Goal: Navigation & Orientation: Find specific page/section

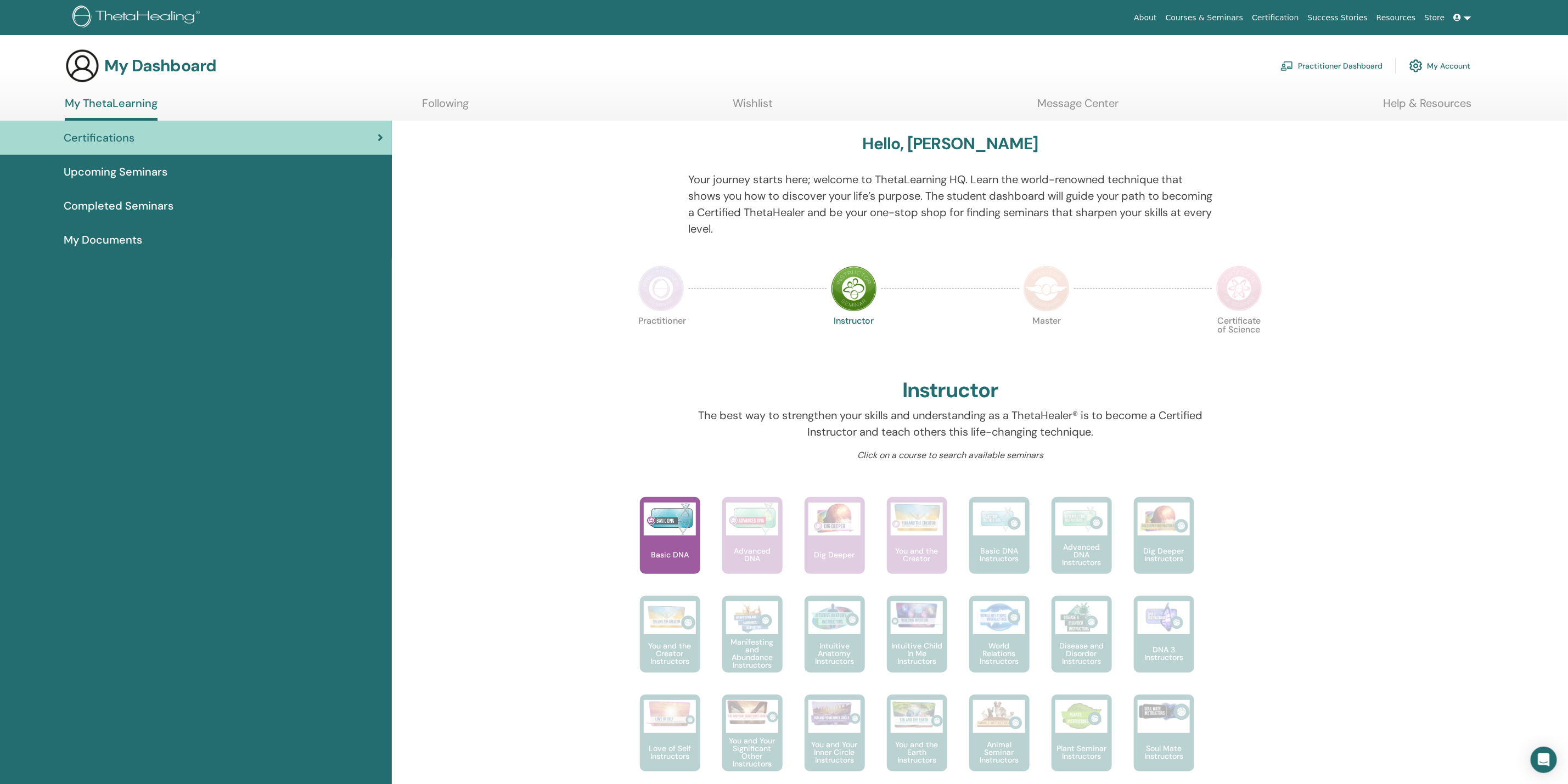
click at [1406, 102] on link "Help & Resources" at bounding box center [1427, 108] width 88 height 22
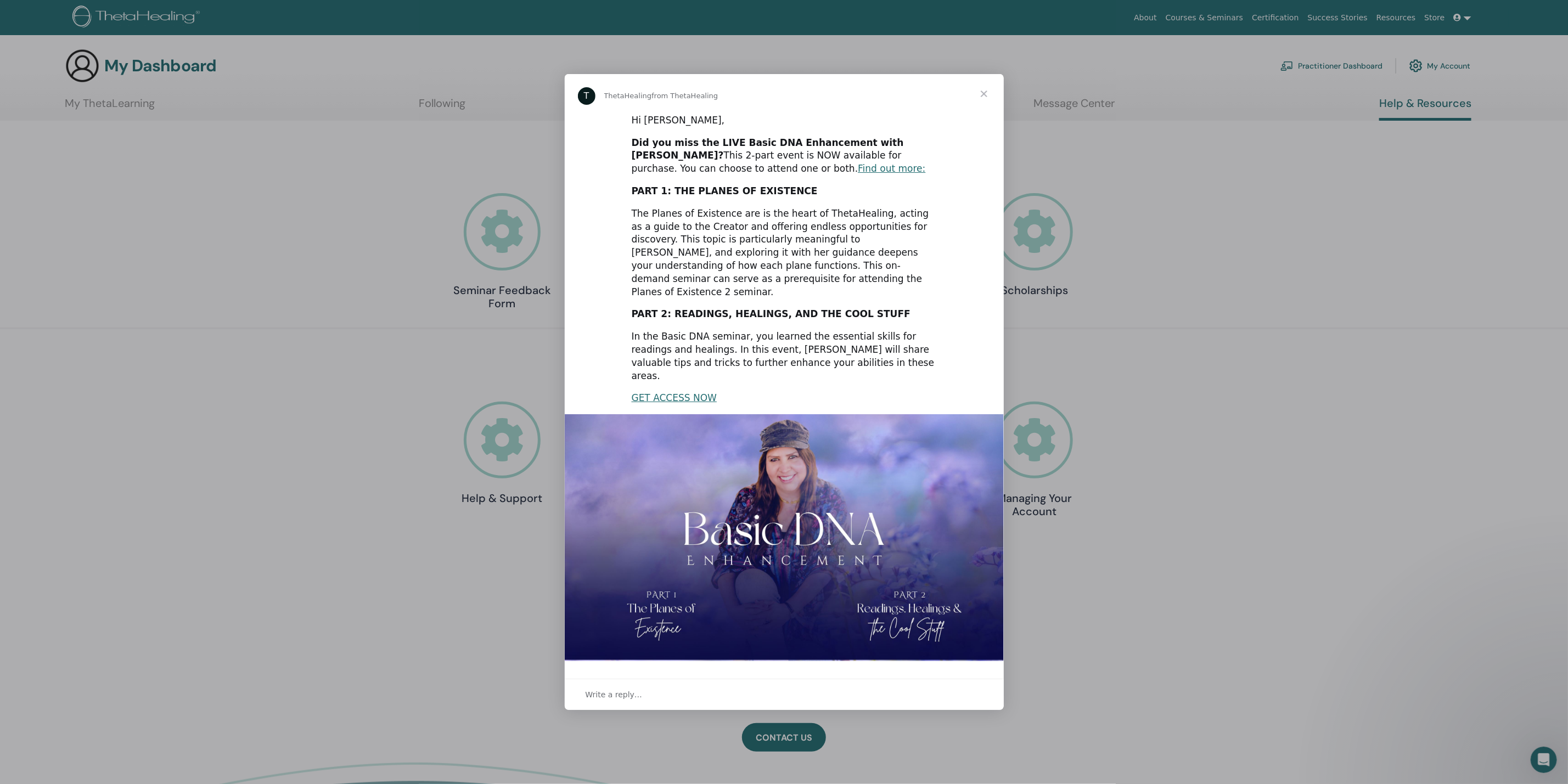
click at [984, 105] on span "Close" at bounding box center [984, 93] width 39 height 39
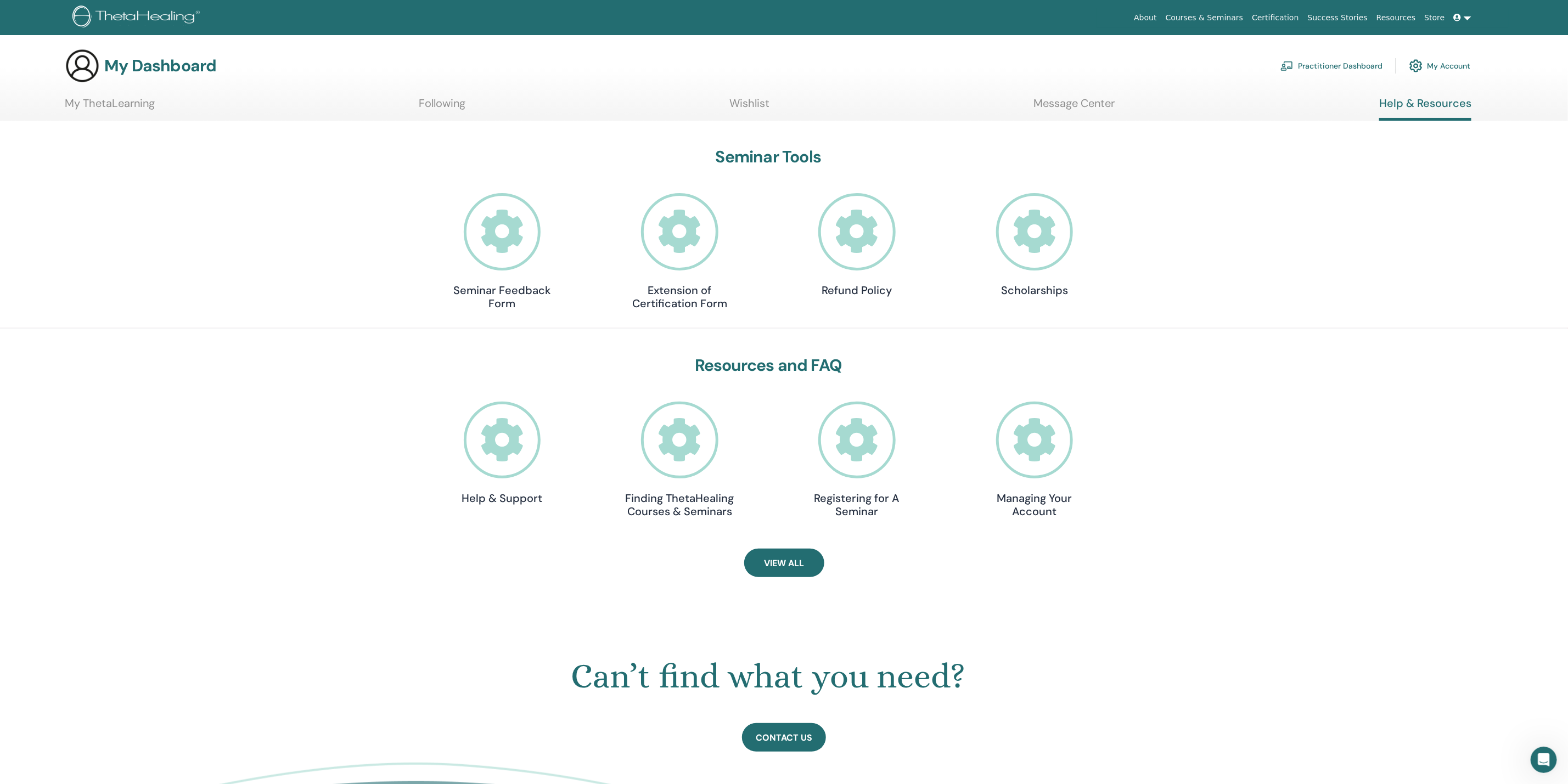
click at [131, 55] on div "My Dashboard Practitioner Dashboard My Account" at bounding box center [767, 66] width 1405 height 35
click at [1343, 61] on link "Practitioner Dashboard" at bounding box center [1331, 65] width 102 height 24
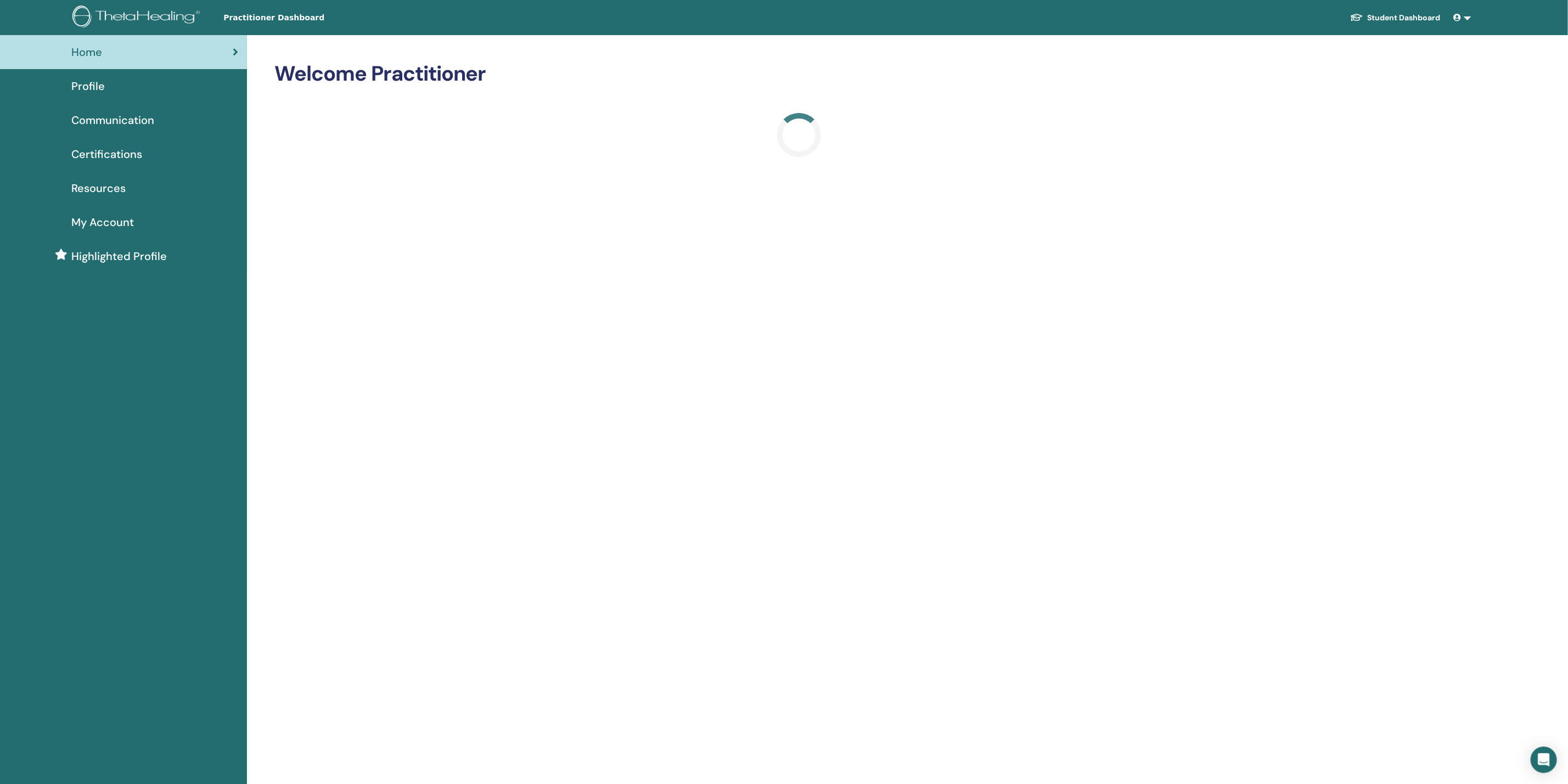
click at [152, 20] on img at bounding box center [138, 18] width 131 height 25
